Goal: Information Seeking & Learning: Learn about a topic

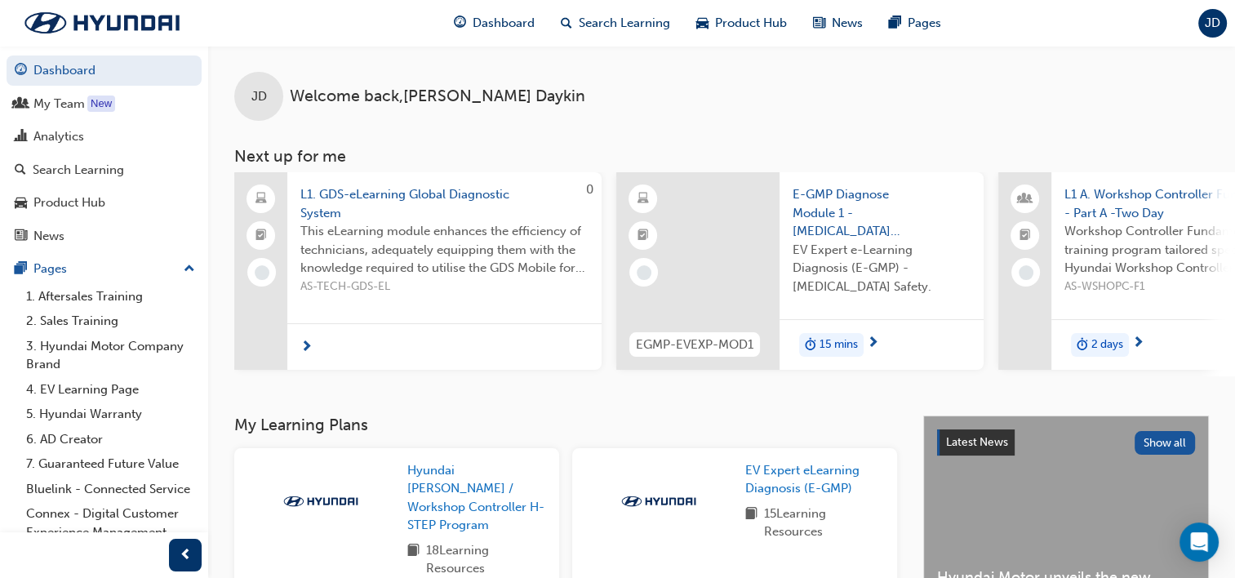
click at [874, 340] on span "next-icon" at bounding box center [873, 343] width 12 height 15
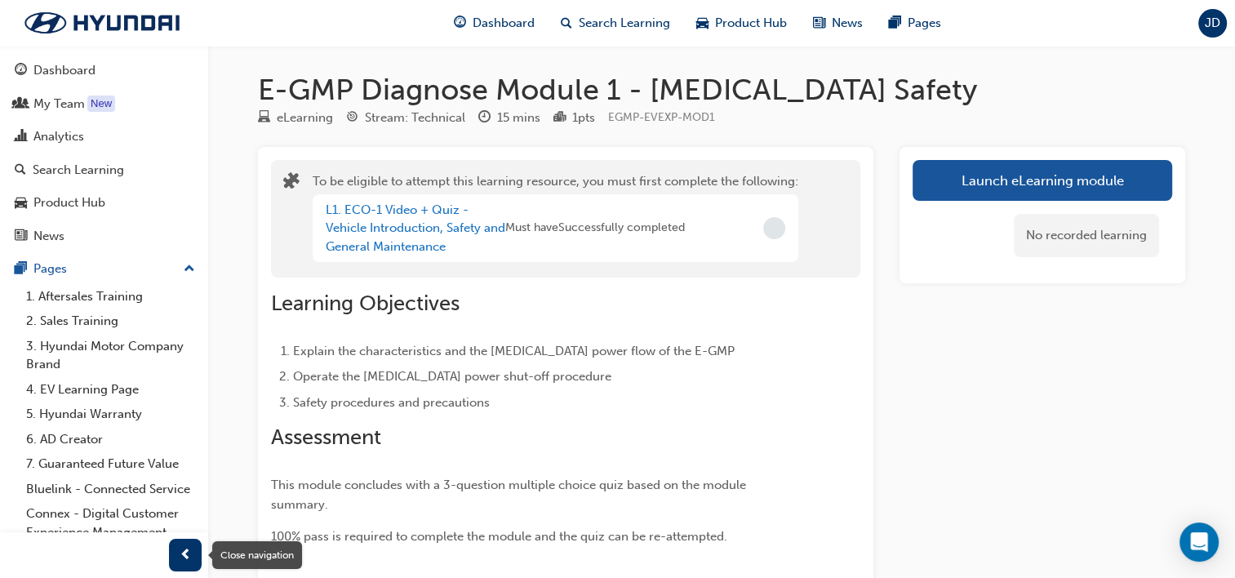
click at [176, 552] on div "button" at bounding box center [185, 555] width 33 height 33
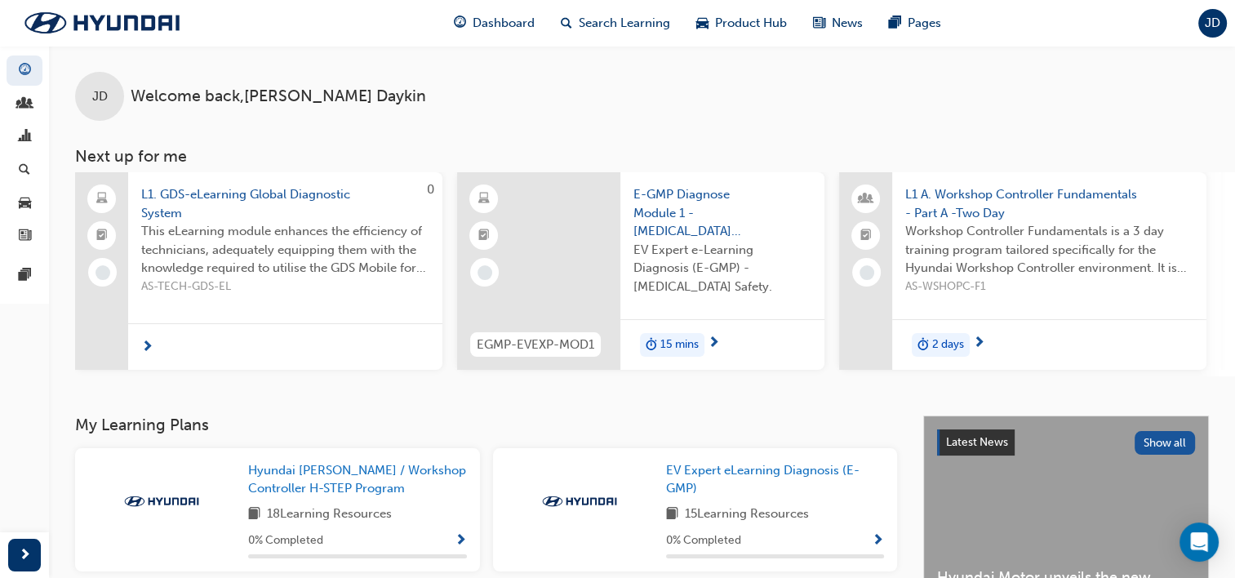
click at [219, 198] on span "L1. GDS-eLearning Global Diagnostic System" at bounding box center [285, 203] width 288 height 37
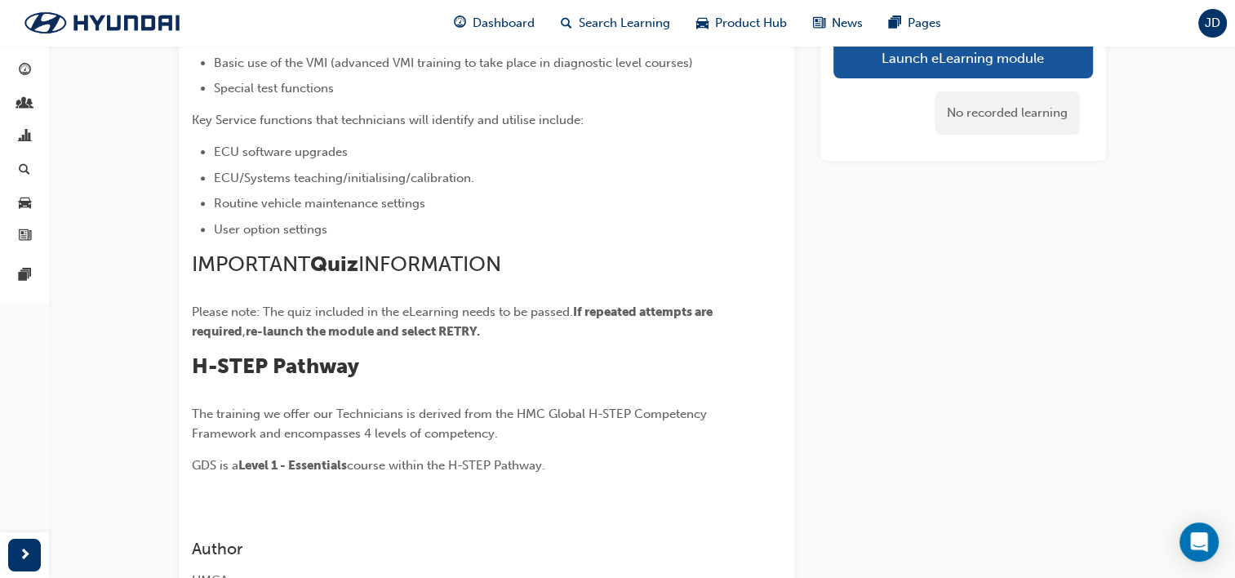
scroll to position [653, 0]
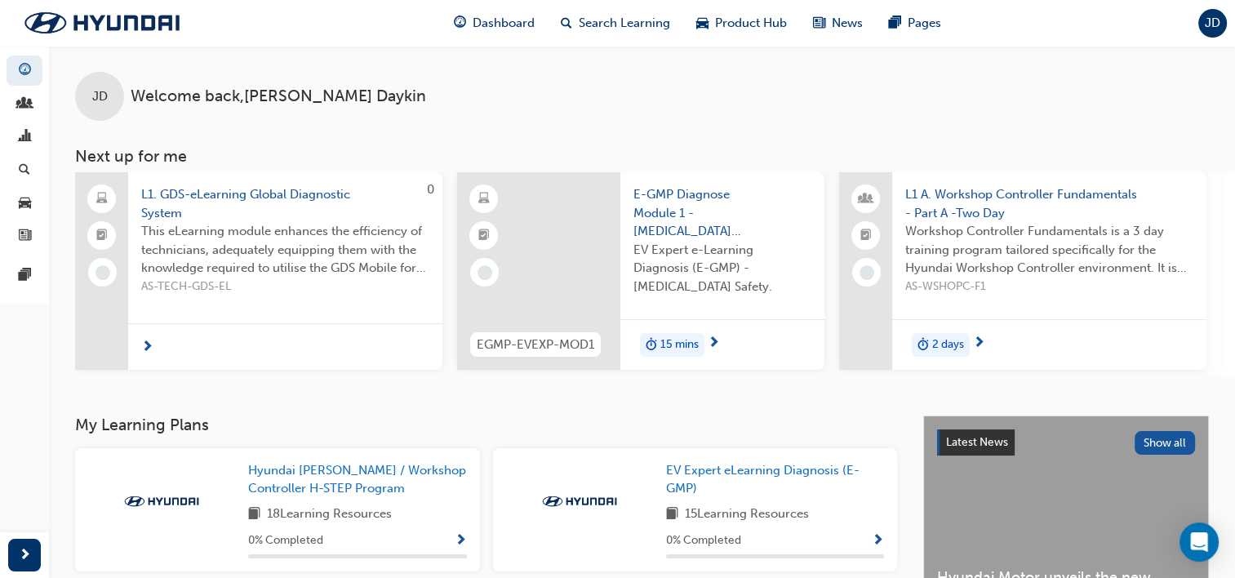
click at [1077, 223] on span "Workshop Controller Fundamentals is a 3 day training program tailored specifica…" at bounding box center [1049, 250] width 288 height 56
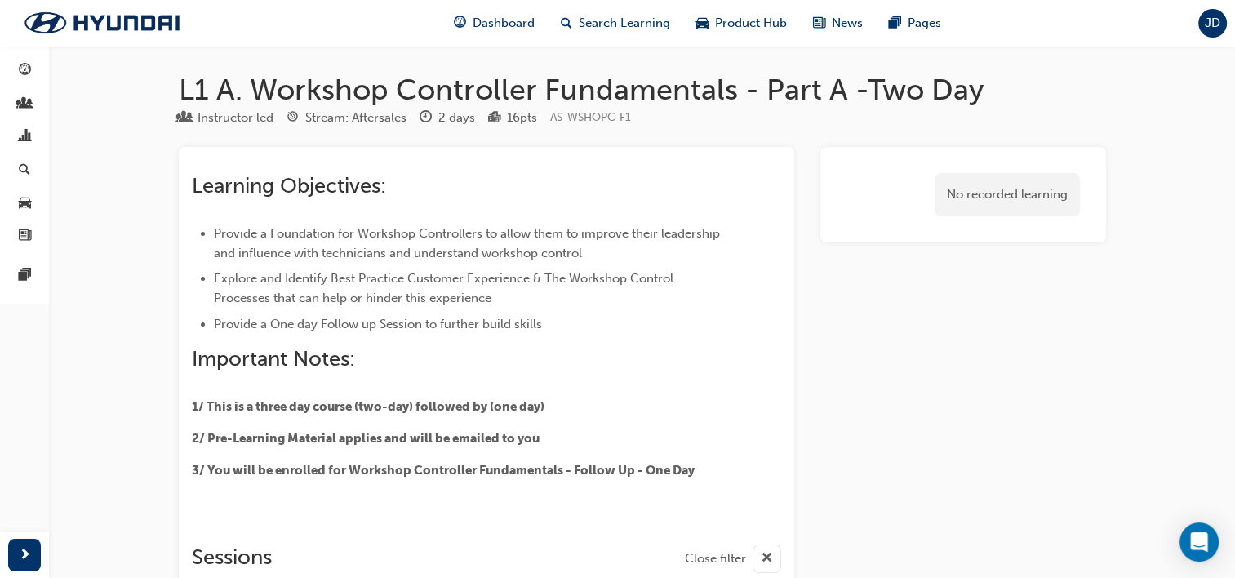
click at [1086, 335] on div "No recorded learning" at bounding box center [964, 509] width 286 height 724
click at [491, 20] on span "Dashboard" at bounding box center [504, 23] width 62 height 19
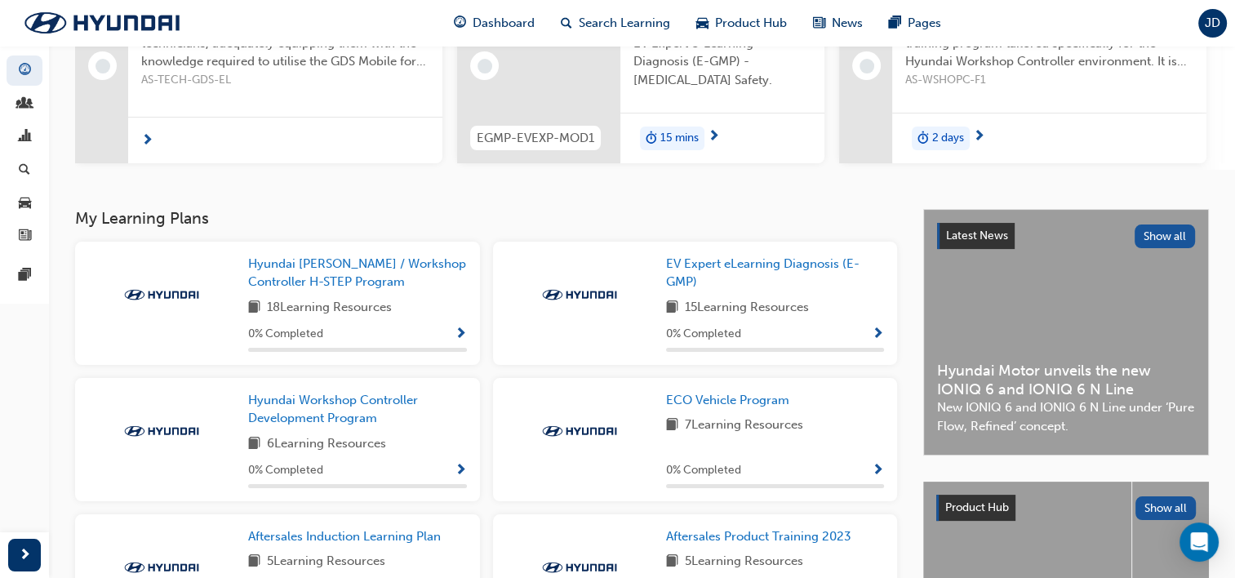
scroll to position [245, 0]
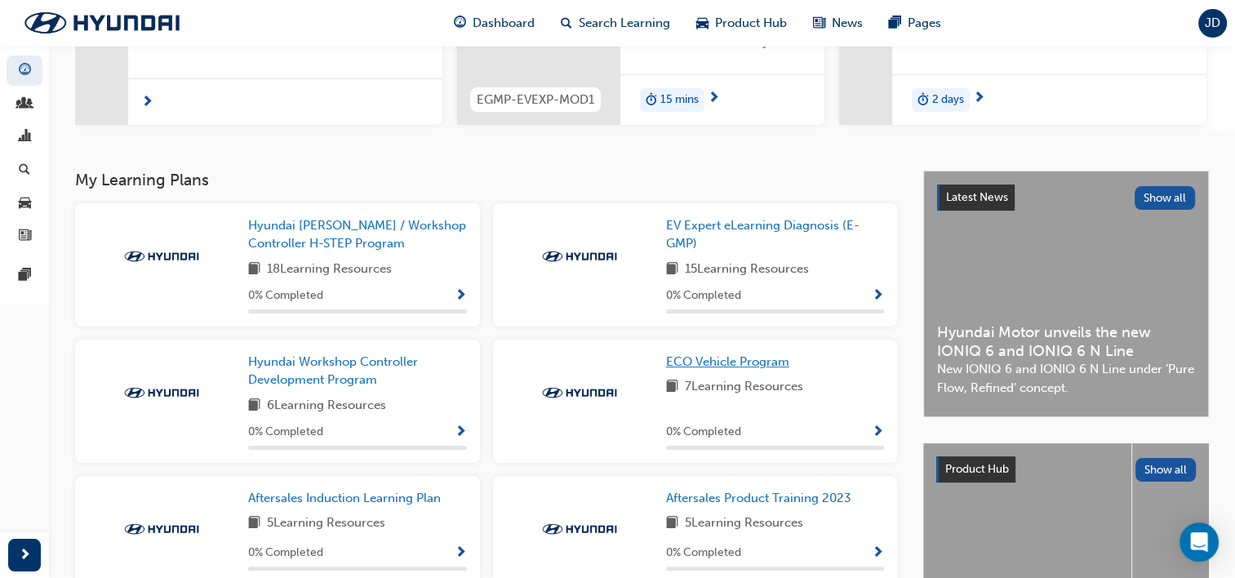
click at [749, 369] on span "ECO Vehicle Program" at bounding box center [727, 361] width 123 height 15
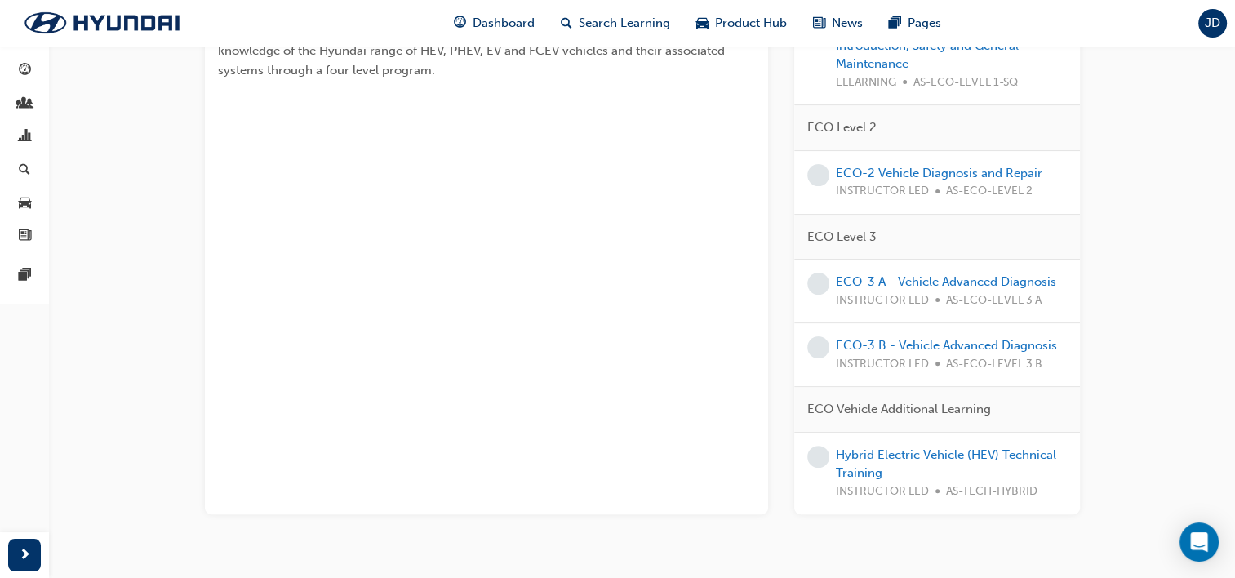
scroll to position [327, 0]
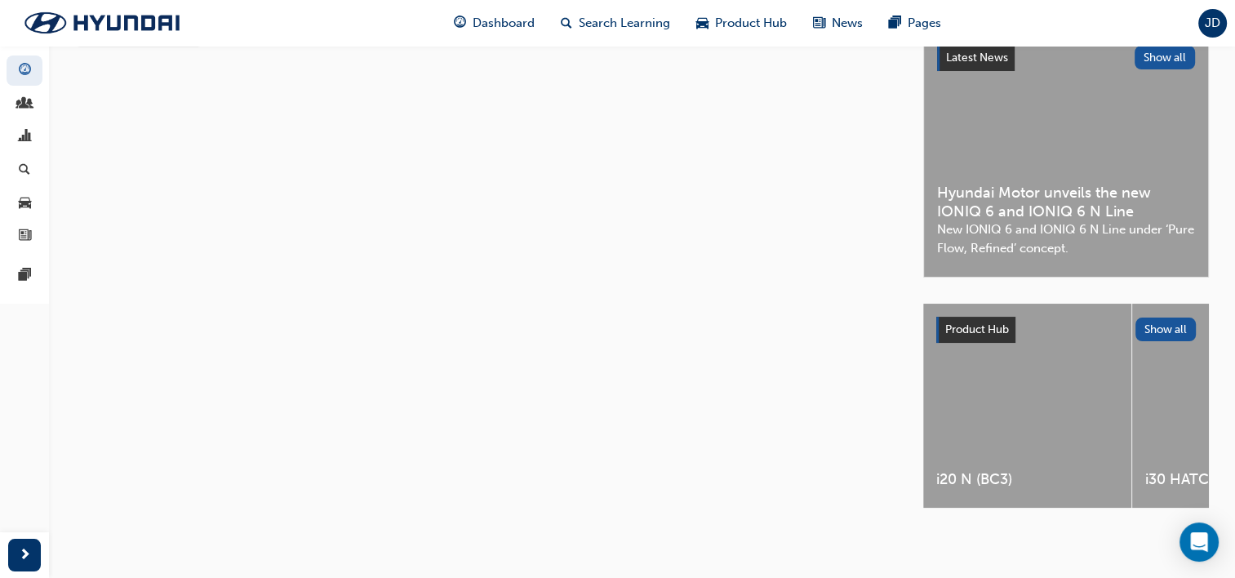
scroll to position [327, 0]
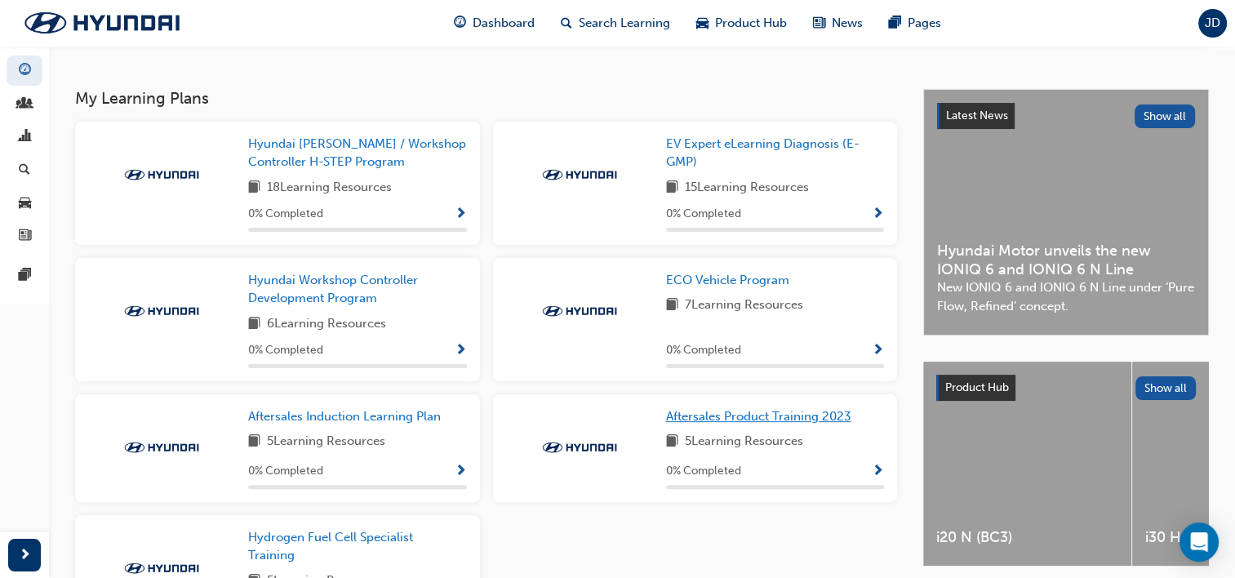
click at [724, 424] on span "Aftersales Product Training 2023" at bounding box center [758, 416] width 185 height 15
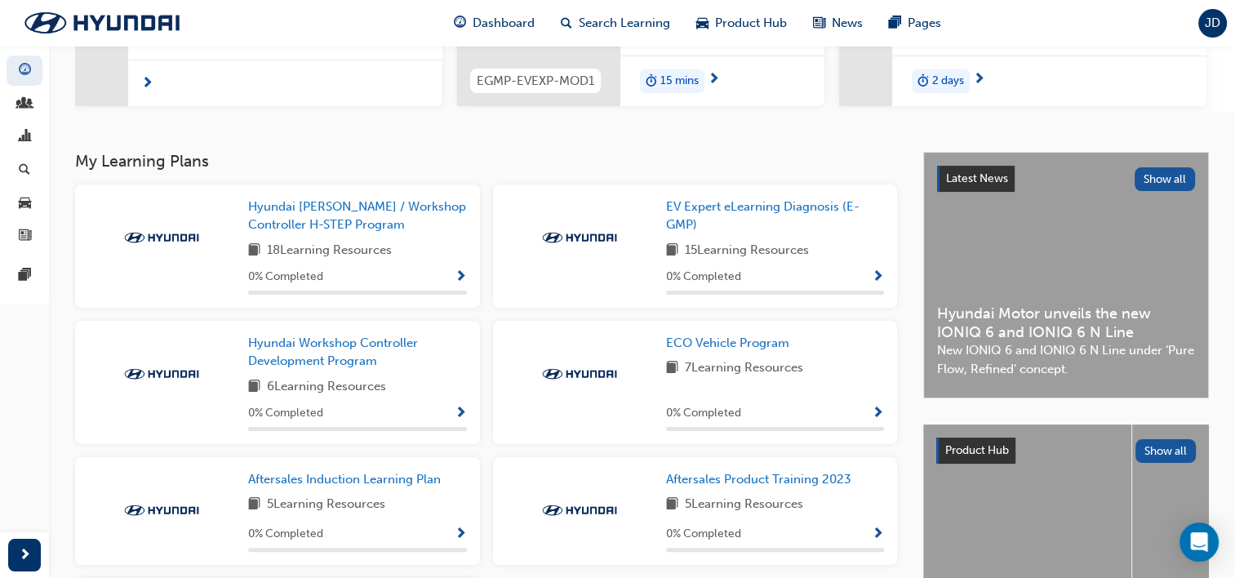
scroll to position [291, 0]
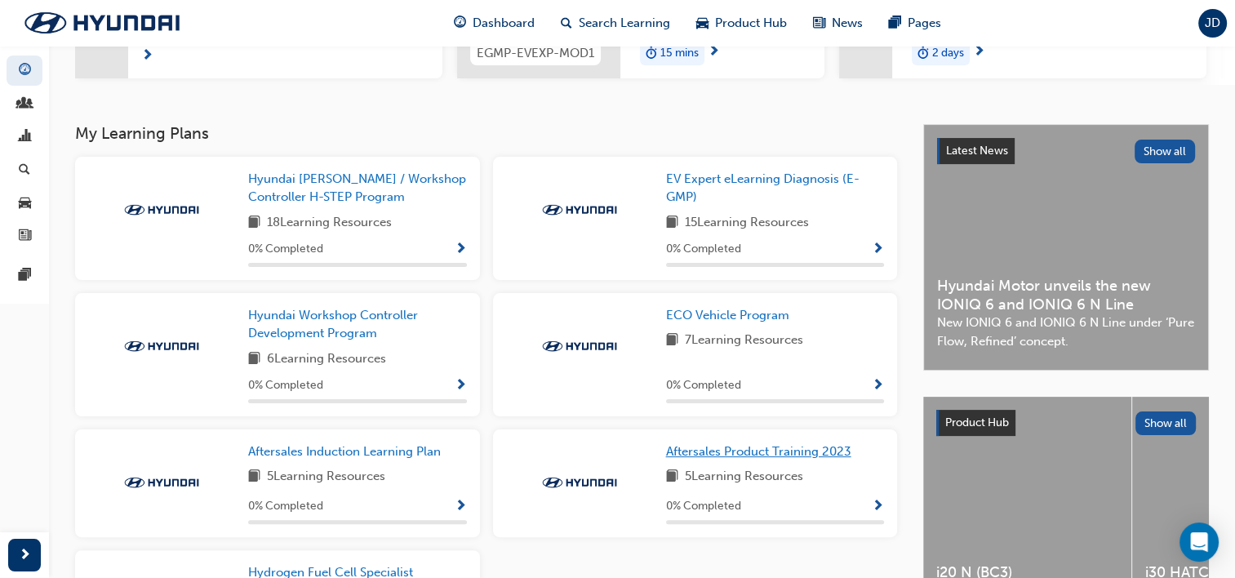
click at [781, 457] on span "Aftersales Product Training 2023" at bounding box center [758, 451] width 185 height 15
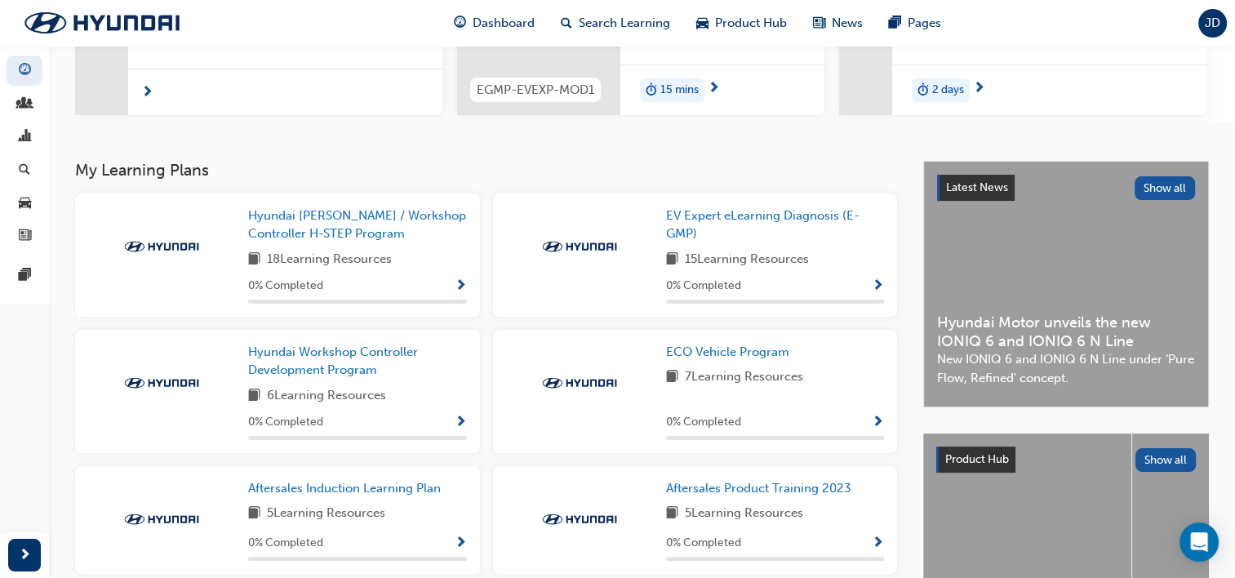
scroll to position [291, 0]
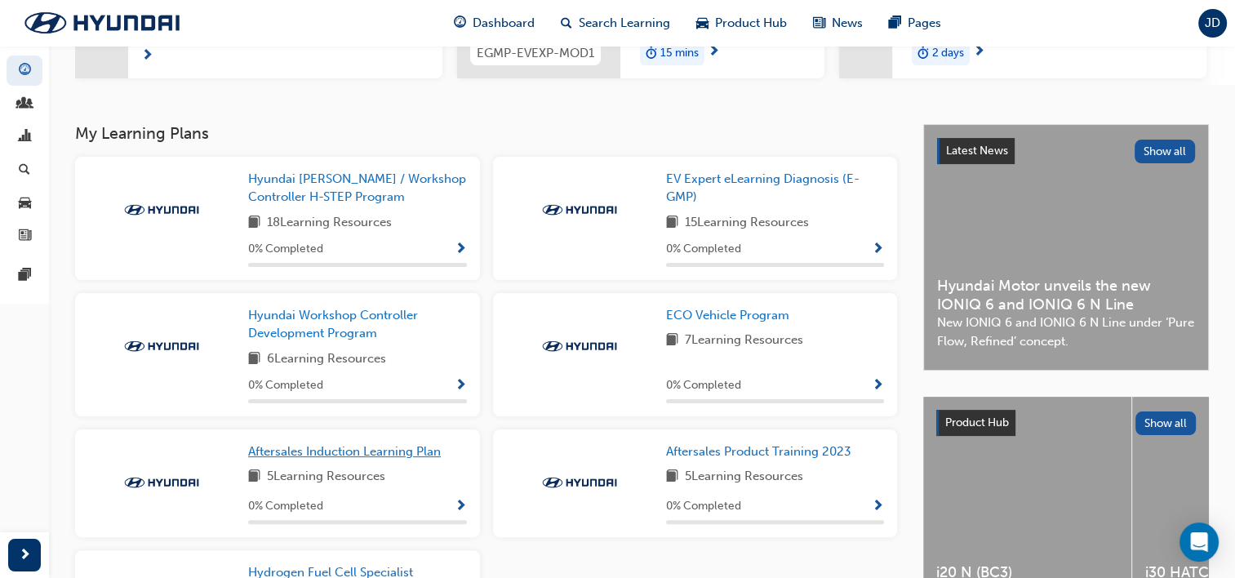
click at [391, 454] on span "Aftersales Induction Learning Plan" at bounding box center [344, 451] width 193 height 15
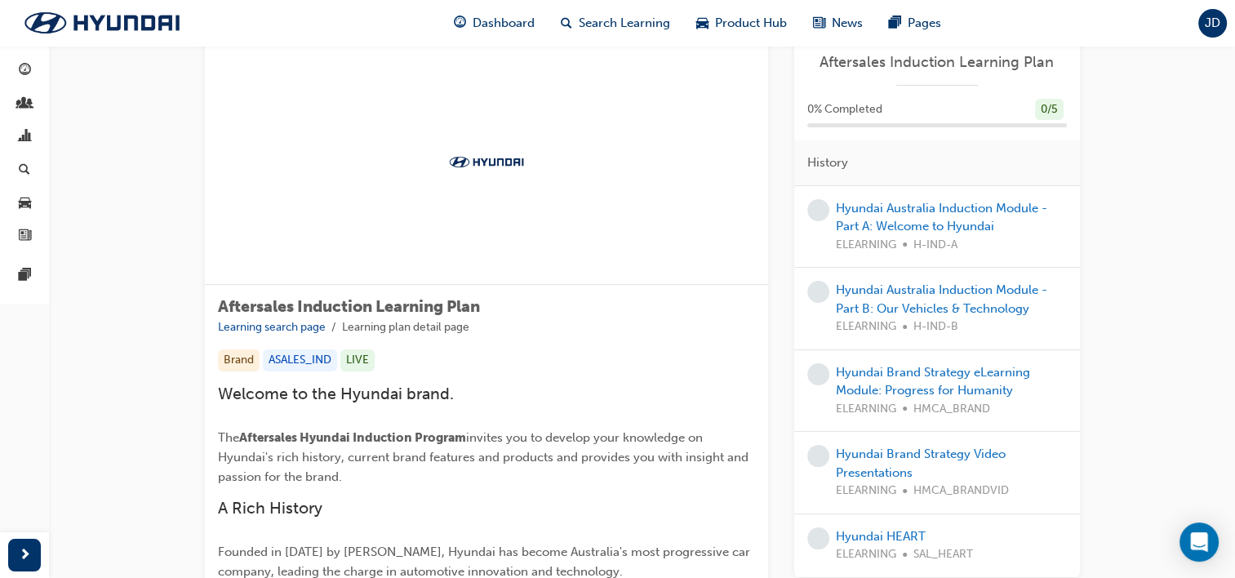
scroll to position [82, 0]
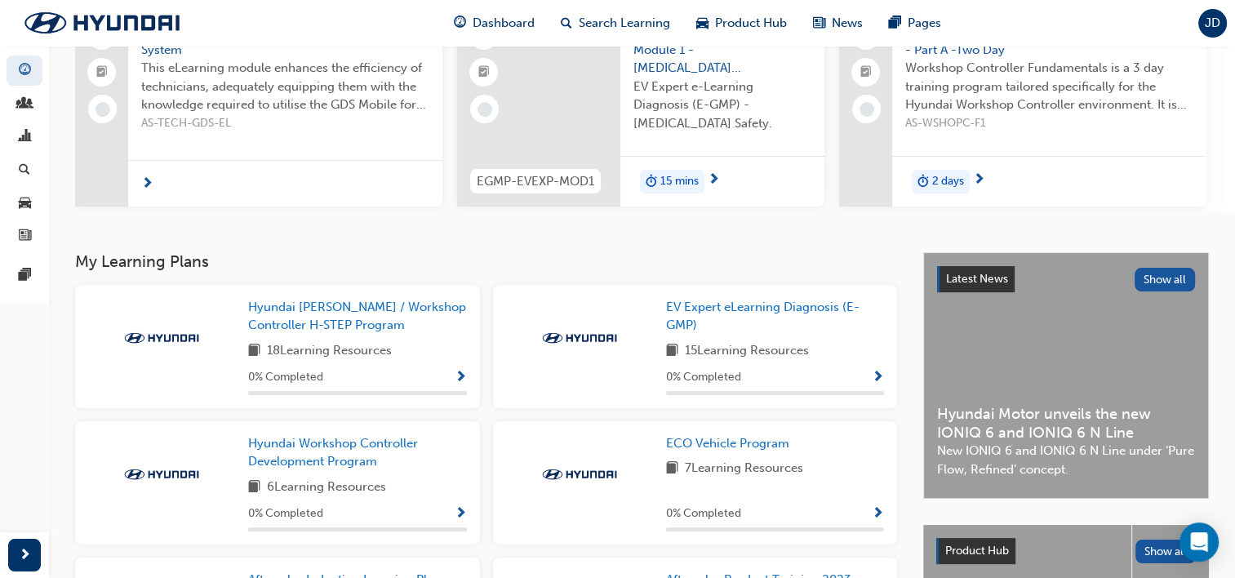
scroll to position [245, 0]
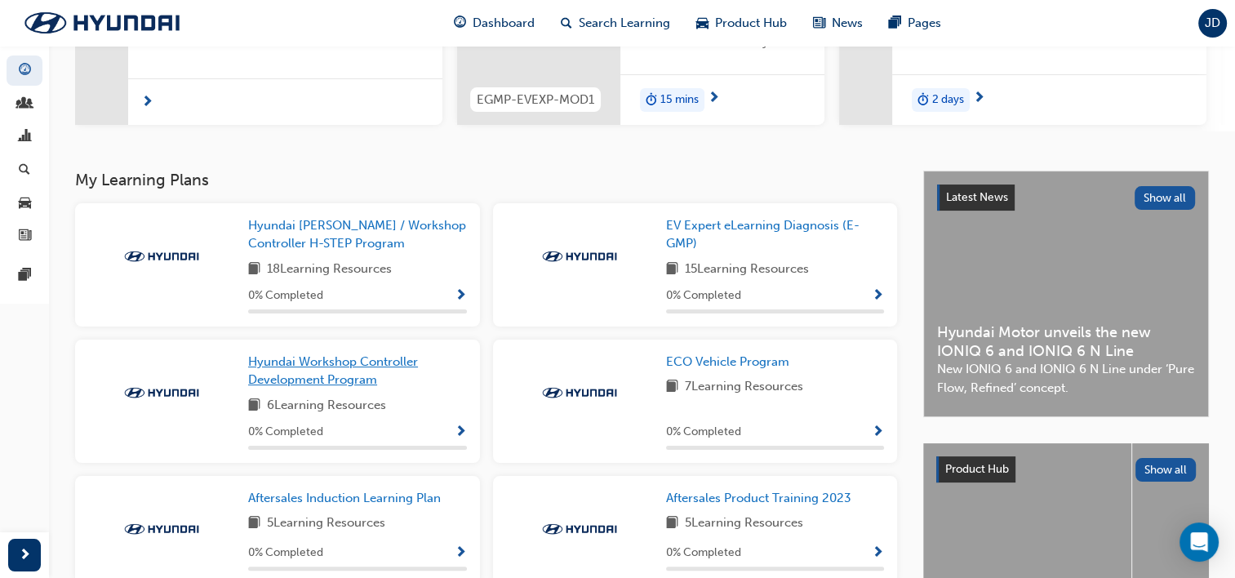
click at [341, 375] on link "Hyundai Workshop Controller Development Program" at bounding box center [357, 371] width 219 height 37
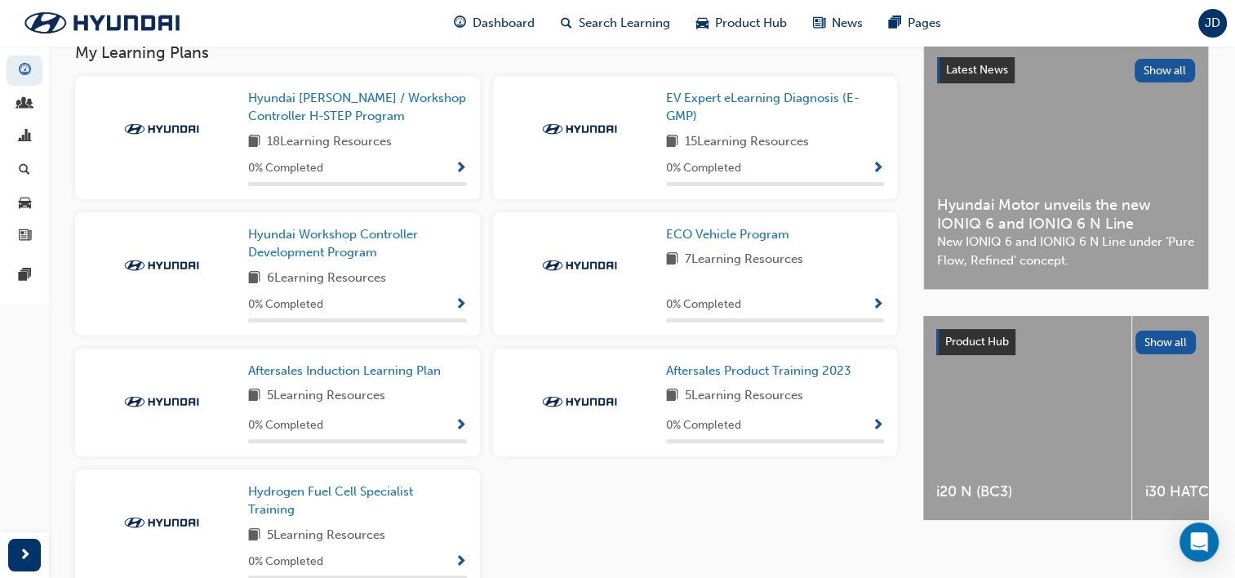
scroll to position [408, 0]
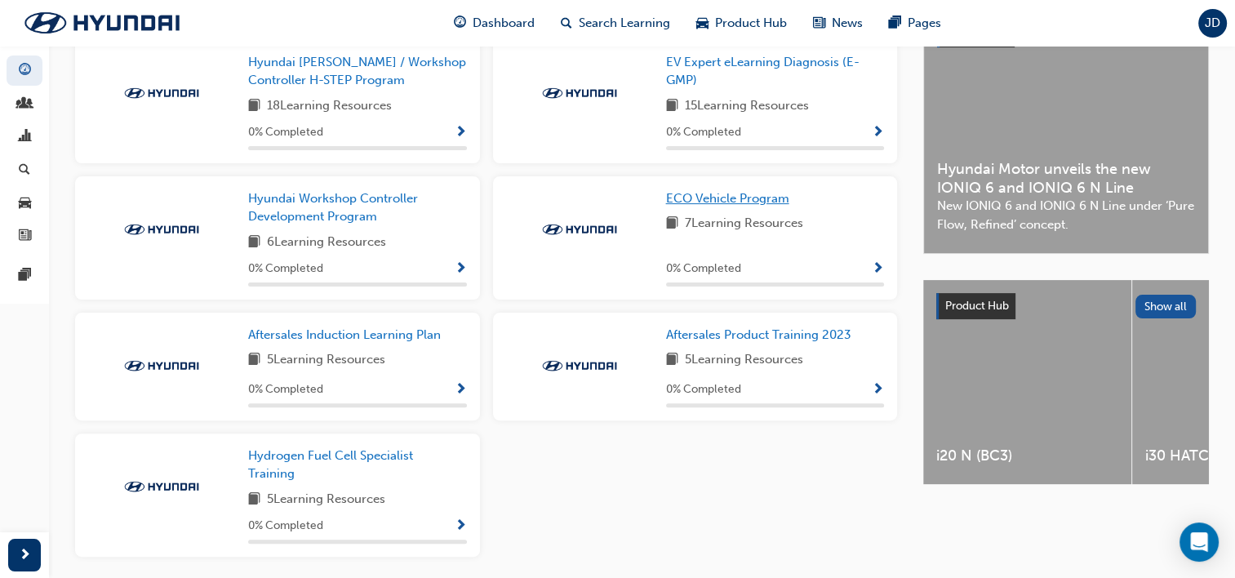
click at [771, 206] on span "ECO Vehicle Program" at bounding box center [727, 198] width 123 height 15
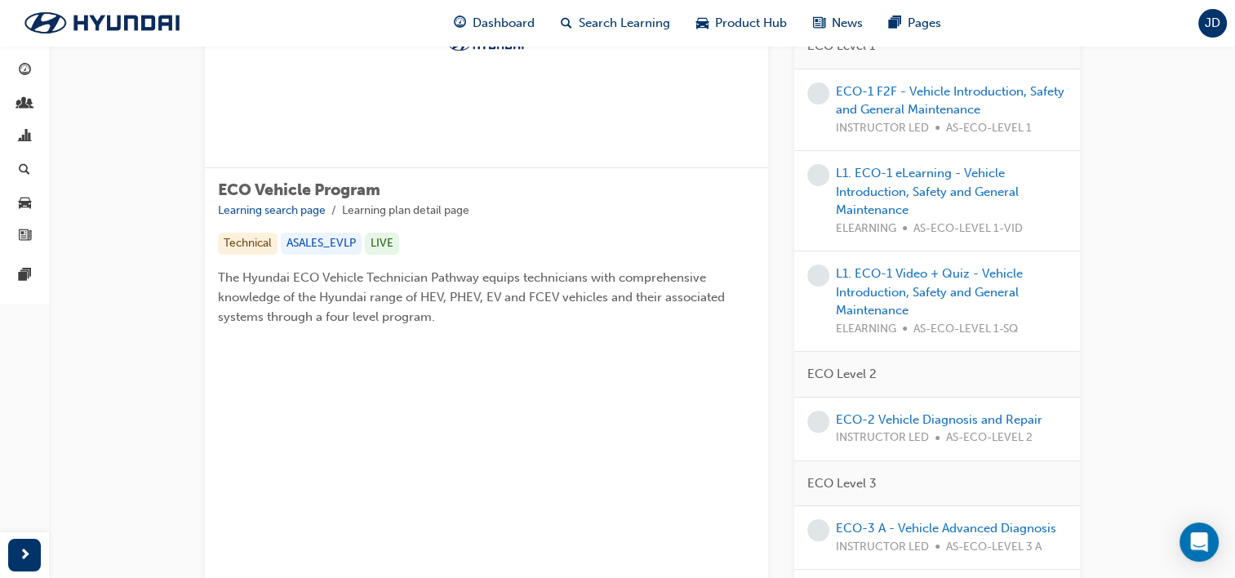
scroll to position [135, 0]
